Goal: Task Accomplishment & Management: Complete application form

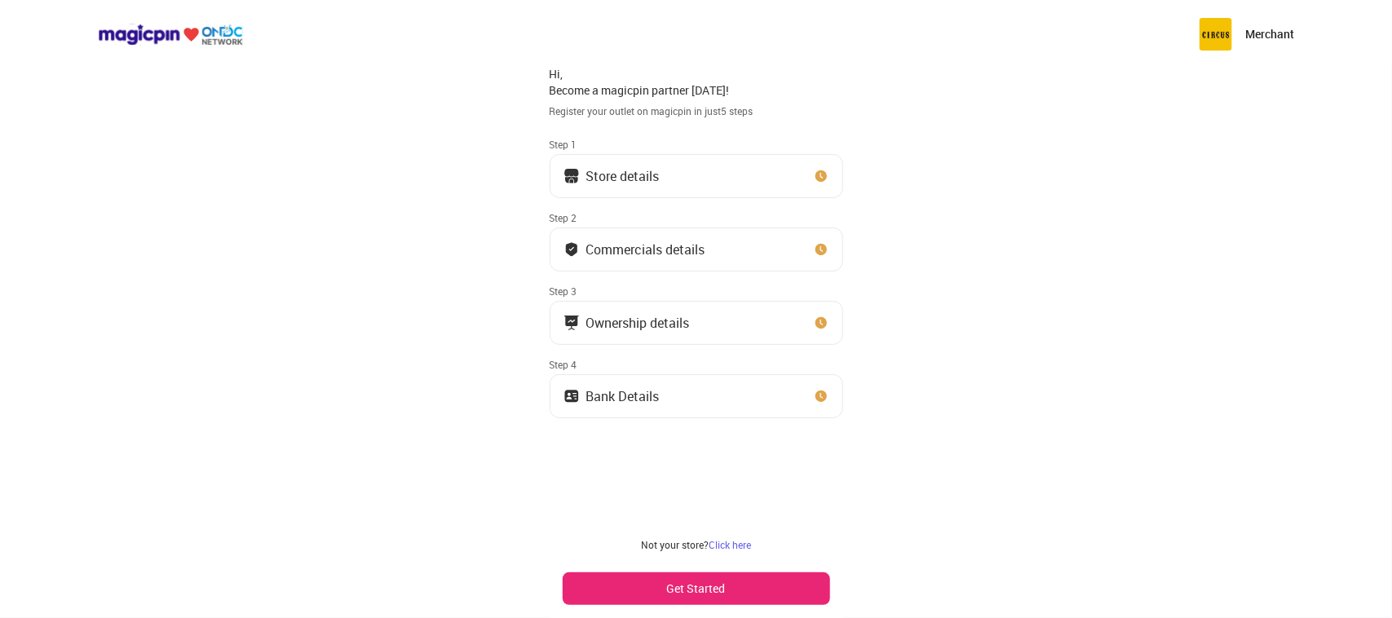
click at [630, 175] on div "Store details" at bounding box center [622, 176] width 73 height 8
